Goal: Task Accomplishment & Management: Use online tool/utility

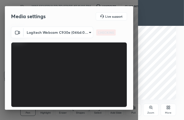
scroll to position [48, 0]
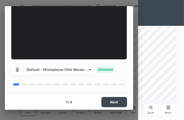
click at [105, 104] on button "Next" at bounding box center [114, 102] width 26 height 10
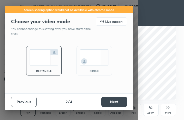
click at [111, 100] on button "Next" at bounding box center [114, 102] width 26 height 10
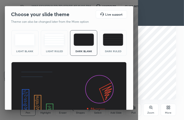
click at [115, 42] on img at bounding box center [113, 40] width 20 height 12
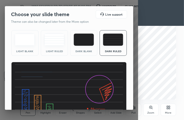
scroll to position [34, 0]
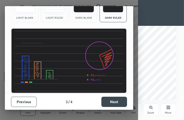
click at [107, 99] on button "Next" at bounding box center [114, 102] width 26 height 10
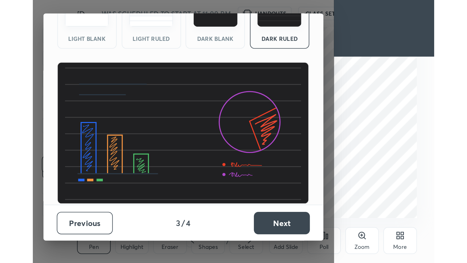
scroll to position [0, 0]
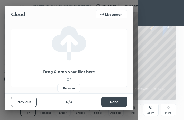
click at [67, 88] on label "Browse" at bounding box center [68, 88] width 23 height 8
click at [57, 88] on input "Browse" at bounding box center [57, 88] width 0 height 8
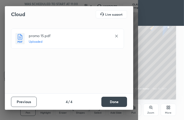
click at [110, 104] on button "Done" at bounding box center [114, 102] width 26 height 10
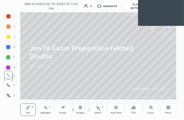
click at [166, 109] on div "More" at bounding box center [168, 110] width 15 height 12
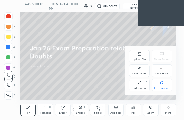
click at [139, 56] on icon at bounding box center [139, 54] width 3 height 3
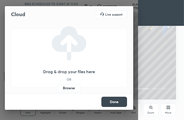
click at [68, 90] on label "Browse" at bounding box center [68, 88] width 23 height 8
click at [57, 90] on input "Browse" at bounding box center [57, 88] width 0 height 8
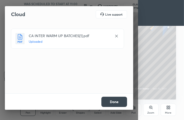
click at [116, 104] on button "Done" at bounding box center [114, 102] width 26 height 10
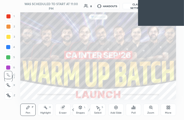
click at [168, 109] on icon at bounding box center [168, 108] width 1 height 1
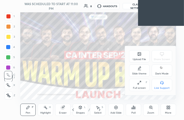
click at [142, 84] on div "Full screen F" at bounding box center [139, 85] width 21 height 12
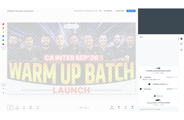
scroll to position [25412, 25311]
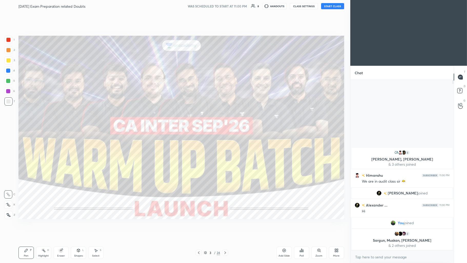
click at [184, 5] on button "START CLASS" at bounding box center [332, 6] width 23 height 6
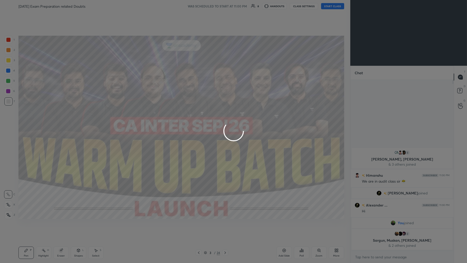
type textarea "x"
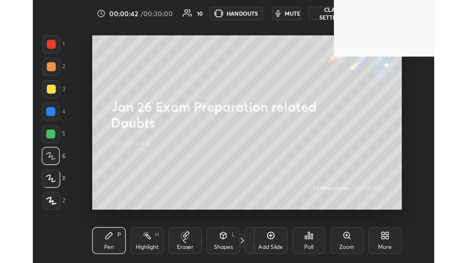
scroll to position [87, 163]
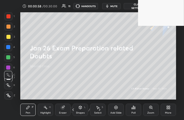
click at [168, 108] on icon at bounding box center [167, 108] width 1 height 1
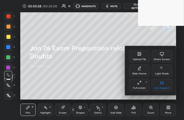
click at [142, 83] on div "Full screen F" at bounding box center [139, 85] width 21 height 12
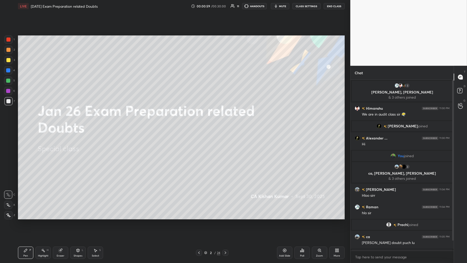
scroll to position [25412, 25311]
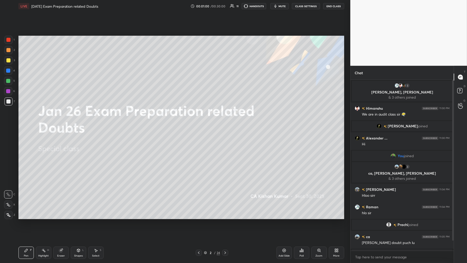
click at [184, 120] on body "1 2 3 4 5 6 7 C X Z C X Z E E Erase all H H LIVE Jan 26 Exam Preparation relate…" at bounding box center [233, 131] width 467 height 263
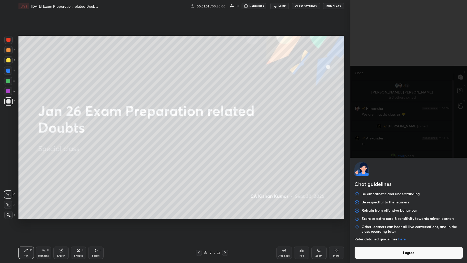
click at [184, 120] on button "I agree" at bounding box center [408, 252] width 108 height 12
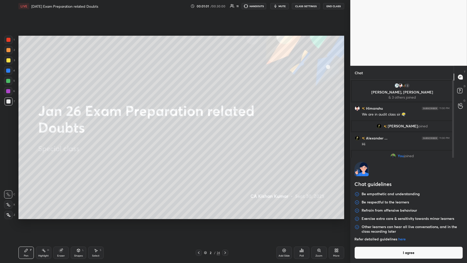
type textarea "x"
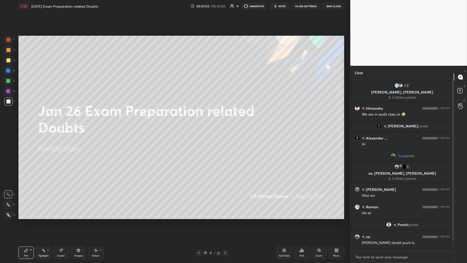
paste textarea "[URL][DOMAIN_NAME]"
type textarea "[URL][DOMAIN_NAME]"
type textarea "x"
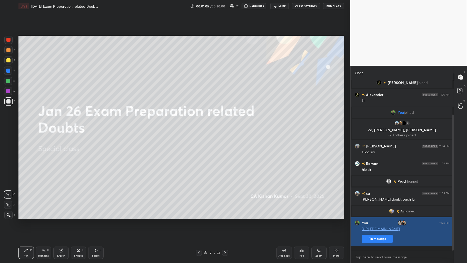
click at [184, 120] on button "Pin message" at bounding box center [377, 238] width 31 height 8
type textarea "x"
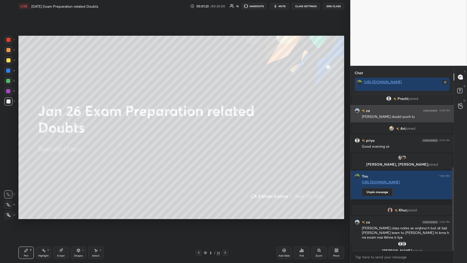
scroll to position [137, 0]
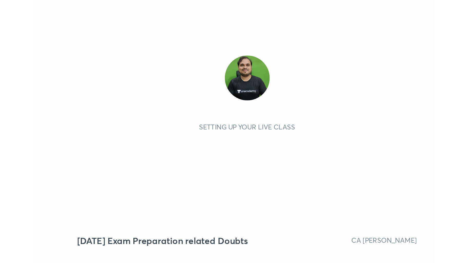
scroll to position [87, 163]
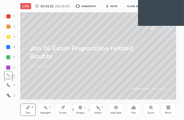
click at [169, 112] on div "More" at bounding box center [168, 113] width 6 height 3
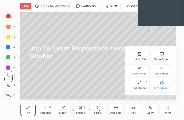
click at [138, 83] on icon at bounding box center [139, 83] width 4 height 4
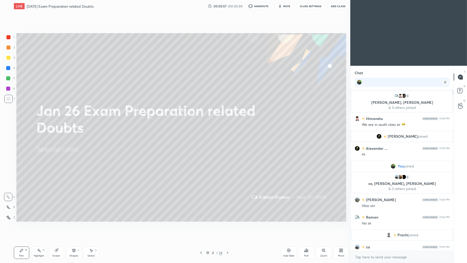
scroll to position [25412, 25311]
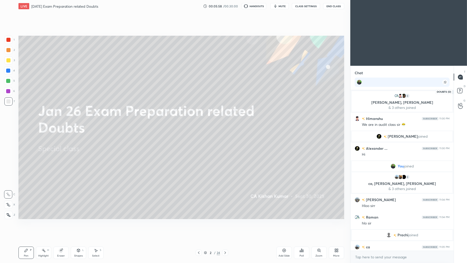
click at [184, 90] on icon at bounding box center [460, 90] width 2 height 2
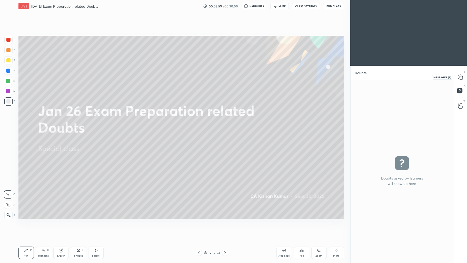
click at [184, 79] on icon at bounding box center [460, 77] width 5 height 5
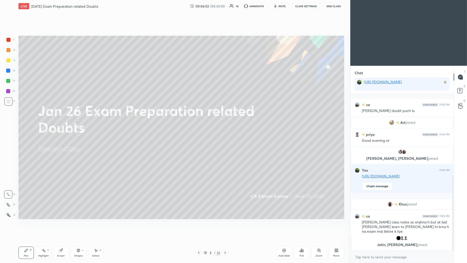
scroll to position [168, 0]
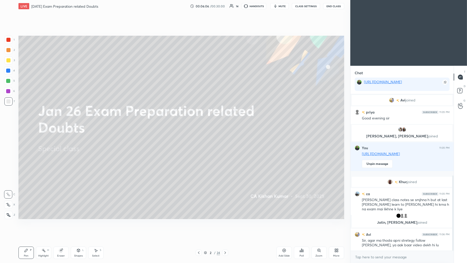
click at [184, 120] on icon at bounding box center [284, 250] width 4 height 4
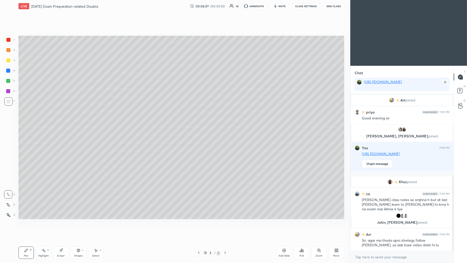
click at [10, 61] on div at bounding box center [8, 60] width 4 height 4
click at [7, 120] on icon at bounding box center [8, 205] width 5 height 4
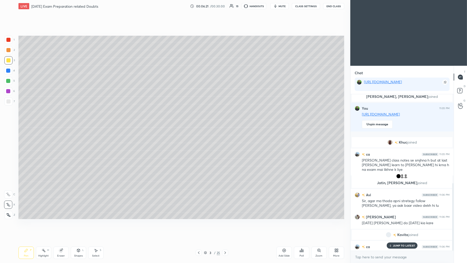
scroll to position [206, 0]
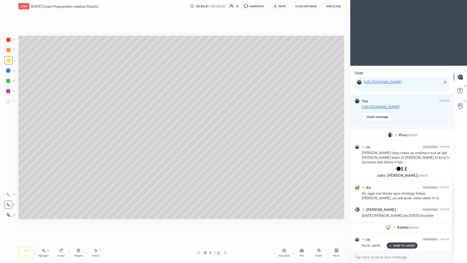
click at [17, 41] on div "Setting up your live class Poll for secs No correct answer Start poll" at bounding box center [181, 127] width 330 height 230
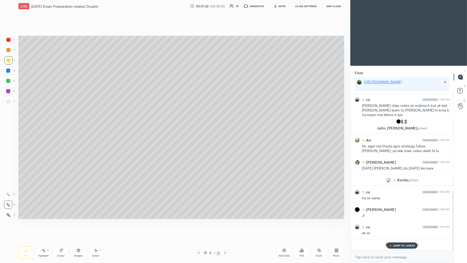
scroll to position [270, 0]
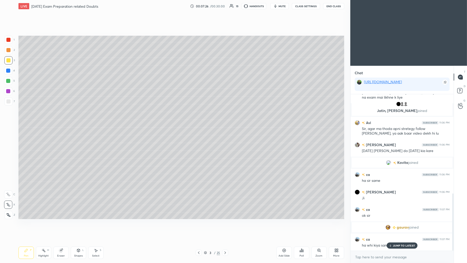
click at [184, 120] on p "JUMP TO LATEST" at bounding box center [404, 245] width 22 height 3
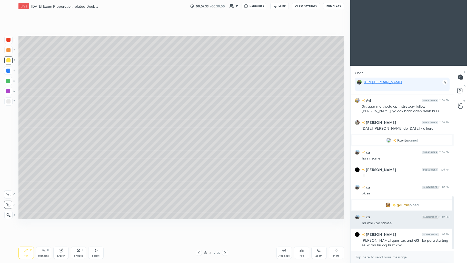
scroll to position [305, 0]
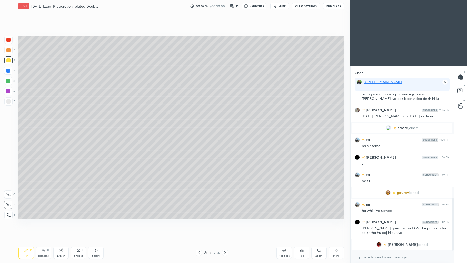
click at [184, 120] on div "Add Slide" at bounding box center [283, 252] width 15 height 12
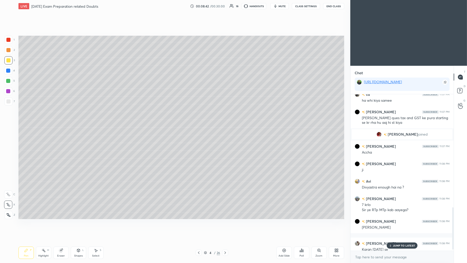
scroll to position [420, 0]
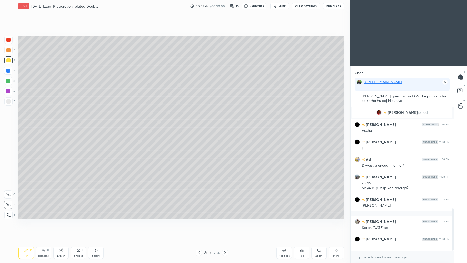
click at [184, 120] on icon at bounding box center [284, 250] width 4 height 4
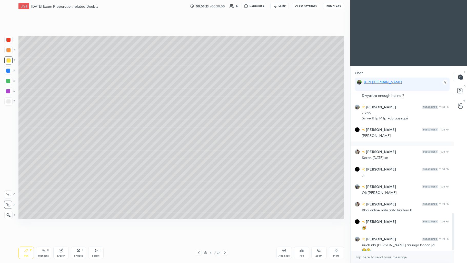
scroll to position [495, 0]
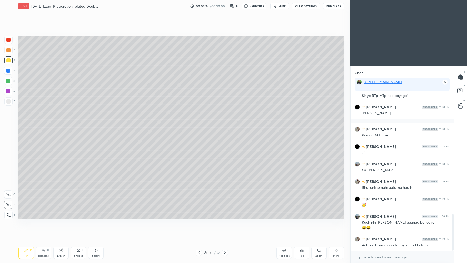
click at [5, 81] on div at bounding box center [8, 81] width 8 height 8
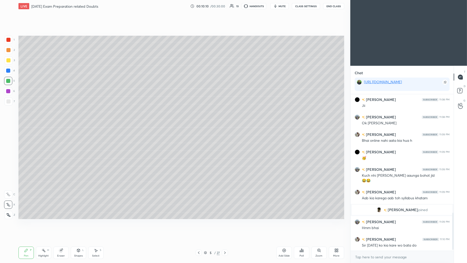
scroll to position [505, 0]
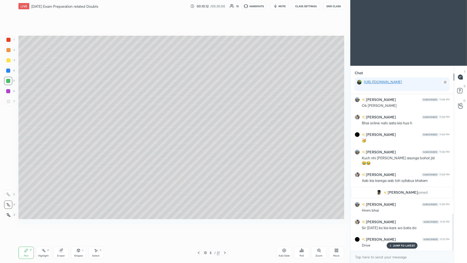
click at [8, 94] on div at bounding box center [8, 91] width 8 height 8
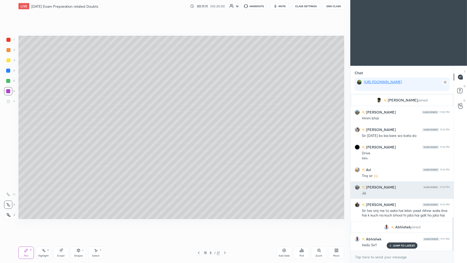
scroll to position [570, 0]
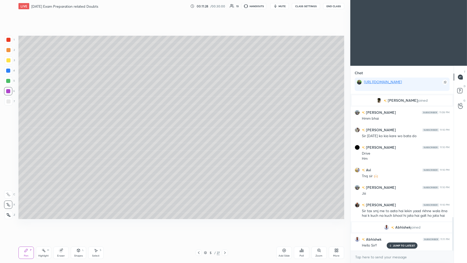
click at [184, 120] on div "Add Slide" at bounding box center [283, 252] width 15 height 12
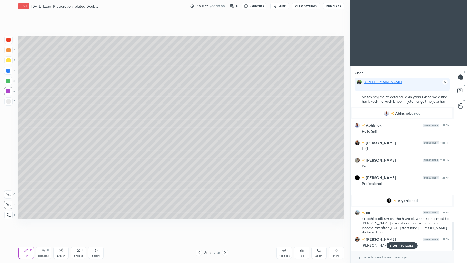
scroll to position [696, 0]
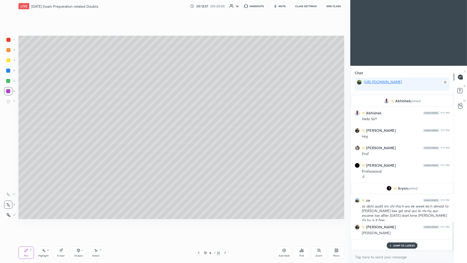
click at [184, 120] on icon at bounding box center [284, 250] width 4 height 4
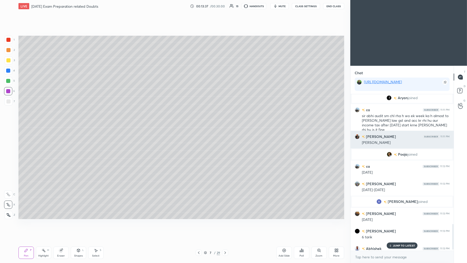
scroll to position [795, 0]
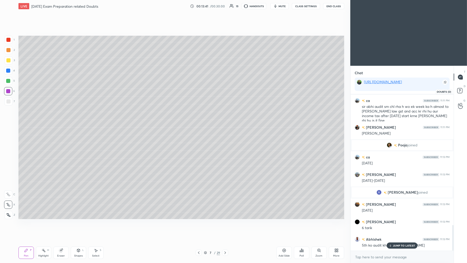
click at [184, 91] on rect at bounding box center [459, 90] width 5 height 5
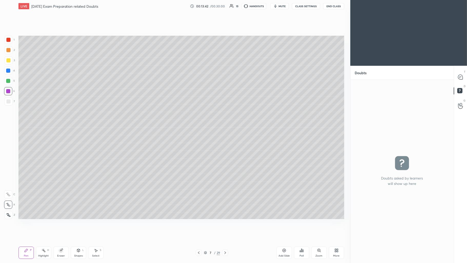
click at [184, 79] on div at bounding box center [460, 76] width 10 height 9
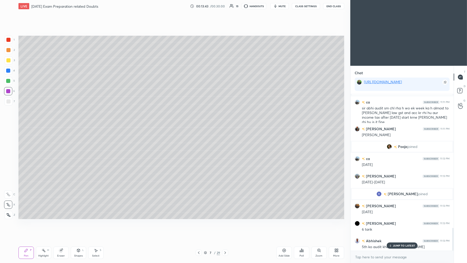
scroll to position [907, 0]
click at [184, 120] on icon at bounding box center [390, 245] width 3 height 3
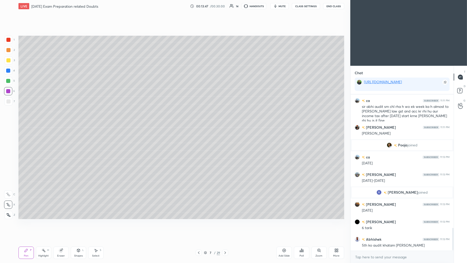
scroll to position [925, 0]
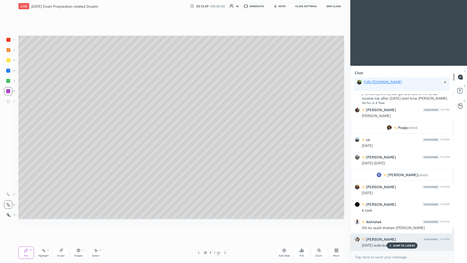
click at [184, 120] on div "JUMP TO LATEST" at bounding box center [402, 245] width 31 height 6
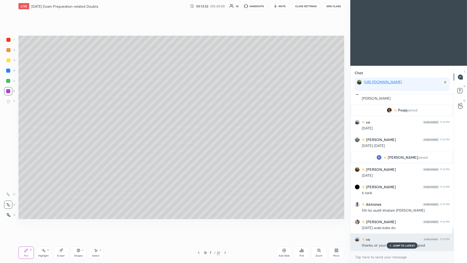
click at [184, 120] on p "JUMP TO LATEST" at bounding box center [404, 245] width 22 height 3
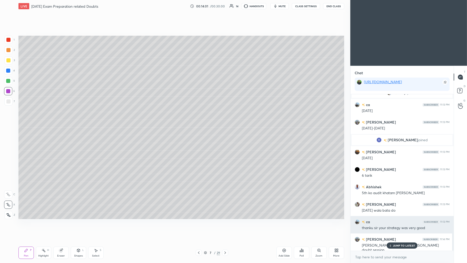
scroll to position [977, 0]
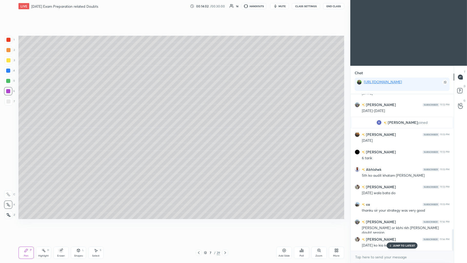
click at [184, 120] on p "JUMP TO LATEST" at bounding box center [404, 245] width 22 height 3
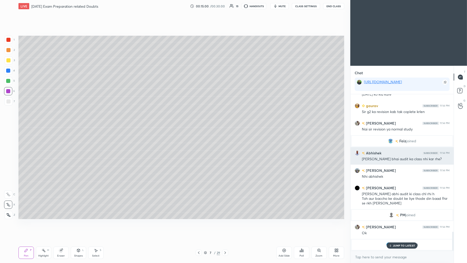
scroll to position [1128, 0]
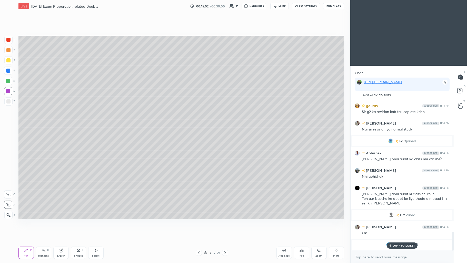
click at [184, 120] on div "Add Slide" at bounding box center [283, 252] width 15 height 12
click at [10, 62] on div at bounding box center [8, 60] width 8 height 8
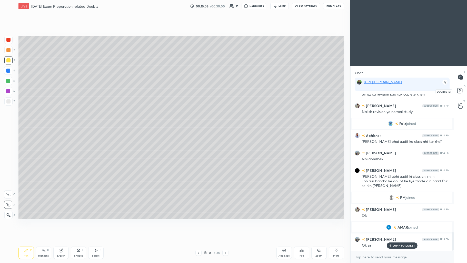
click at [184, 90] on icon at bounding box center [460, 90] width 2 height 2
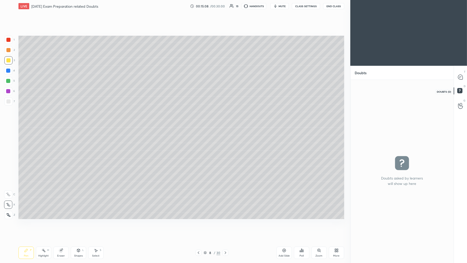
scroll to position [2, 1]
click at [184, 73] on div at bounding box center [460, 76] width 10 height 9
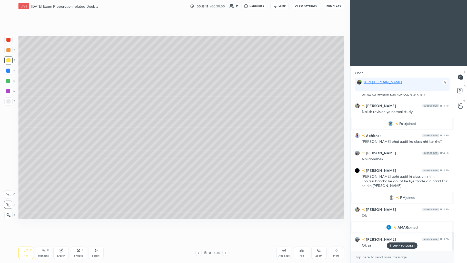
scroll to position [1150, 0]
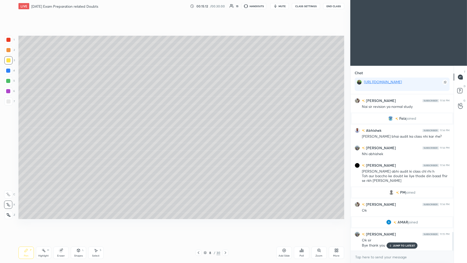
click at [184, 120] on icon at bounding box center [226, 252] width 2 height 3
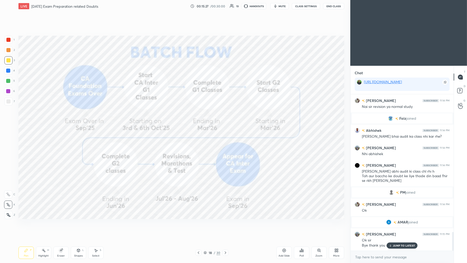
scroll to position [1168, 0]
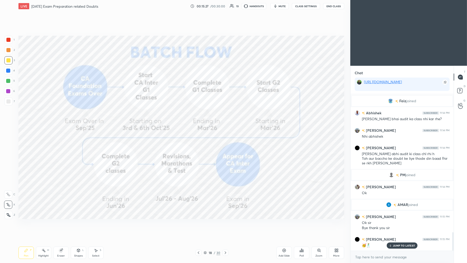
click at [184, 120] on icon at bounding box center [205, 251] width 3 height 1
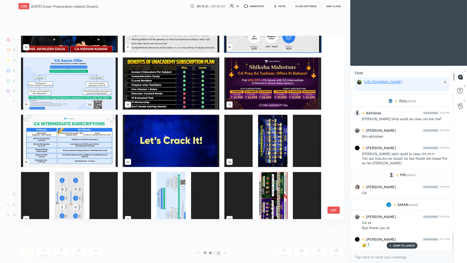
scroll to position [323, 0]
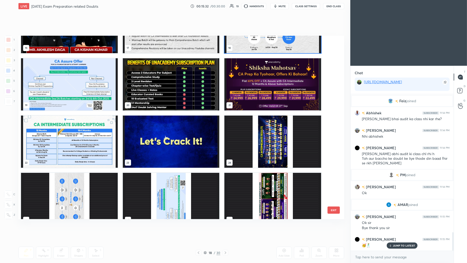
click at [184, 92] on img "grid" at bounding box center [272, 84] width 97 height 52
click at [184, 90] on img "grid" at bounding box center [272, 84] width 97 height 52
click at [184, 87] on img "grid" at bounding box center [272, 84] width 97 height 52
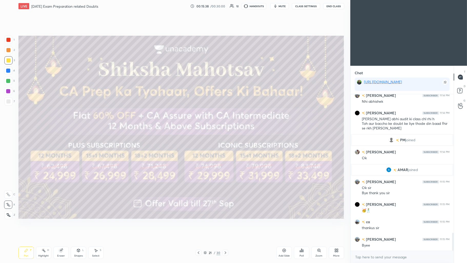
scroll to position [1220, 0]
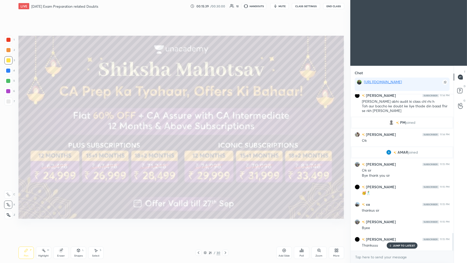
click at [184, 8] on button "End Class" at bounding box center [333, 6] width 21 height 6
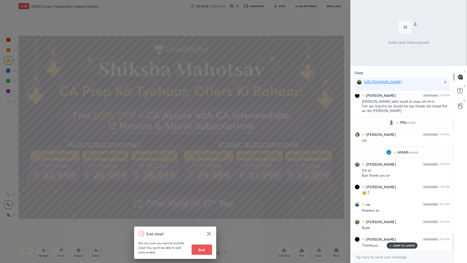
click at [184, 120] on button "End" at bounding box center [202, 249] width 21 height 10
type textarea "x"
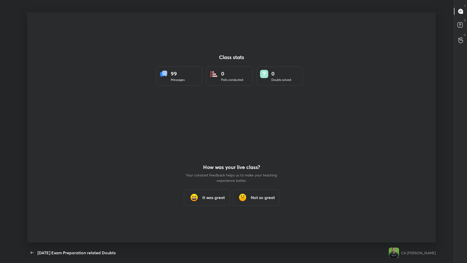
scroll to position [0, 0]
click at [174, 77] on div "99" at bounding box center [178, 74] width 14 height 8
click at [184, 120] on div "It was great" at bounding box center [207, 197] width 46 height 16
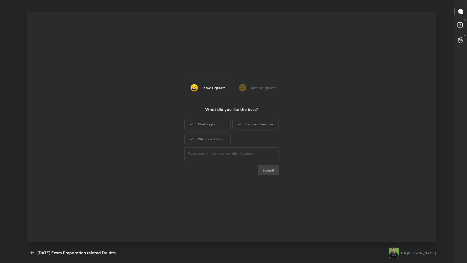
click at [184, 120] on div "Chat Support" at bounding box center [207, 123] width 46 height 13
click at [184, 120] on div "Learner Interaction" at bounding box center [255, 123] width 46 height 13
click at [184, 120] on div "Whiteboard Tools" at bounding box center [207, 138] width 46 height 13
click at [184, 120] on button "Submit" at bounding box center [268, 170] width 21 height 10
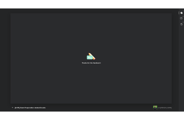
scroll to position [25554, 25461]
